Goal: Browse casually

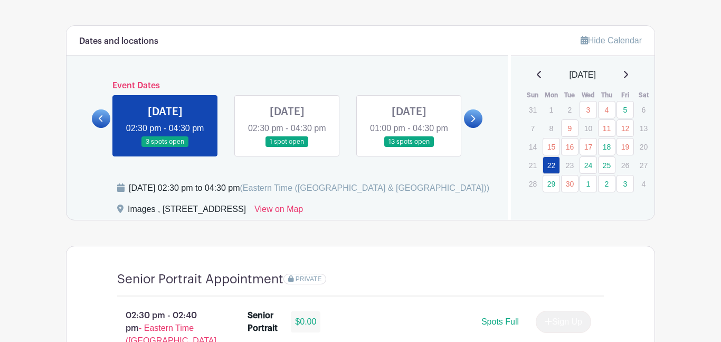
click at [472, 123] on icon at bounding box center [473, 119] width 5 height 8
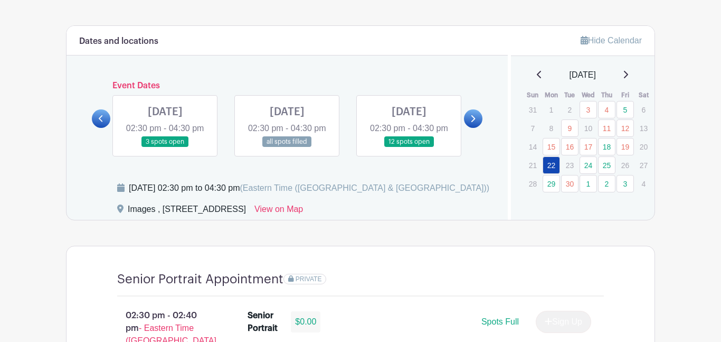
click at [472, 123] on icon at bounding box center [473, 119] width 5 height 8
click at [473, 123] on icon at bounding box center [473, 119] width 5 height 8
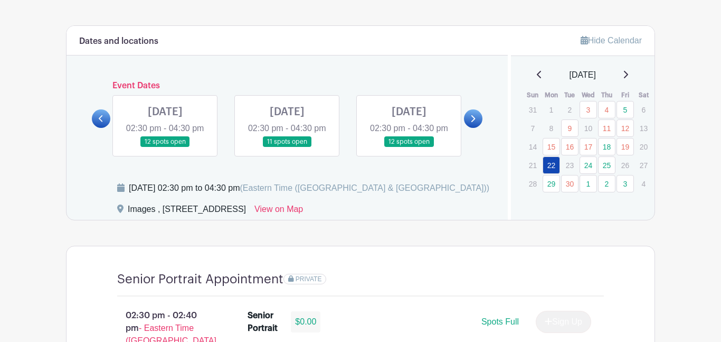
click at [473, 123] on icon at bounding box center [473, 119] width 5 height 8
click at [473, 122] on icon at bounding box center [474, 118] width 4 height 7
click at [105, 123] on link at bounding box center [101, 118] width 18 height 18
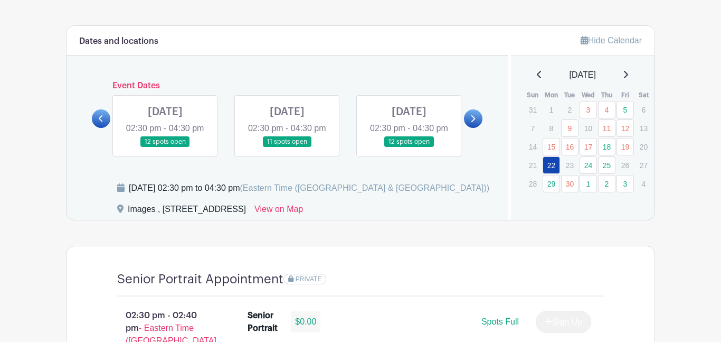
click at [105, 123] on link at bounding box center [101, 118] width 18 height 18
